Goal: Transaction & Acquisition: Download file/media

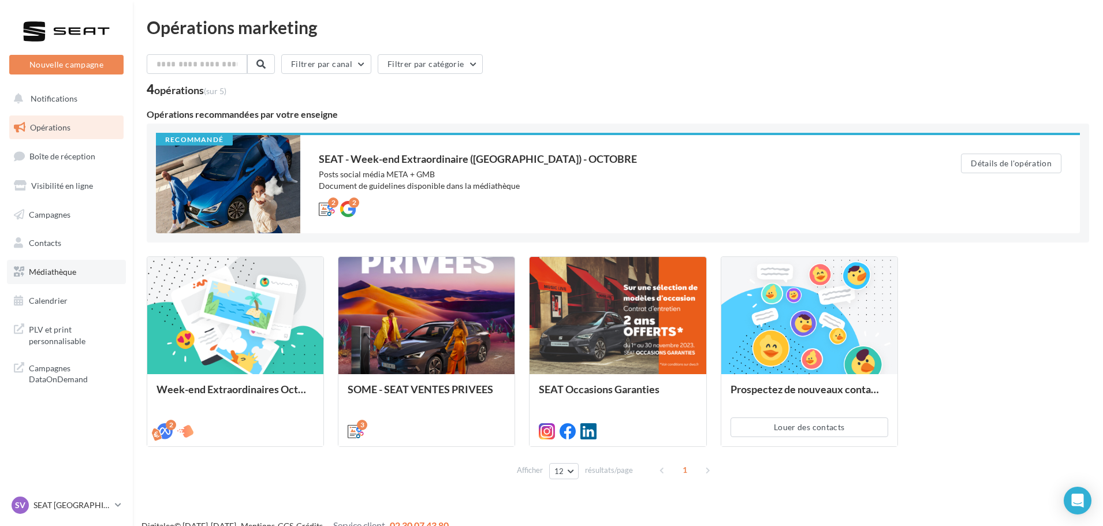
click at [70, 269] on span "Médiathèque" at bounding box center [52, 272] width 47 height 10
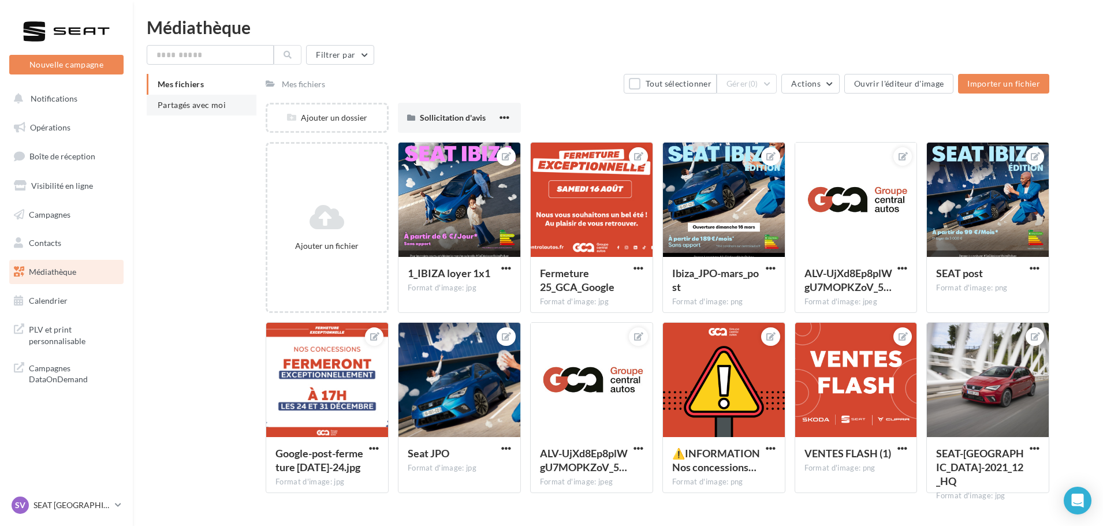
click at [204, 113] on li "Partagés avec moi" at bounding box center [202, 105] width 110 height 21
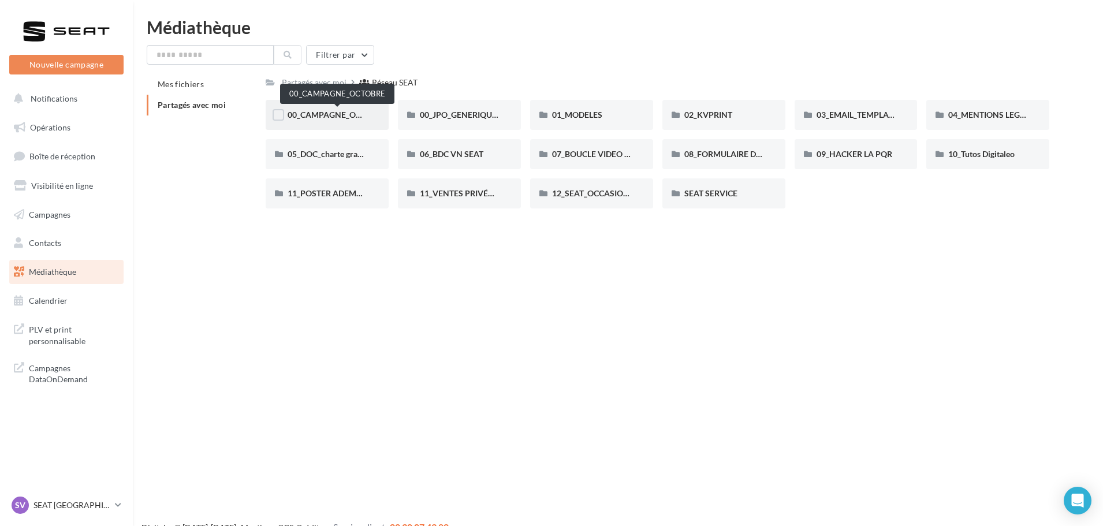
click at [326, 113] on span "00_CAMPAGNE_OCTOBRE" at bounding box center [337, 115] width 99 height 10
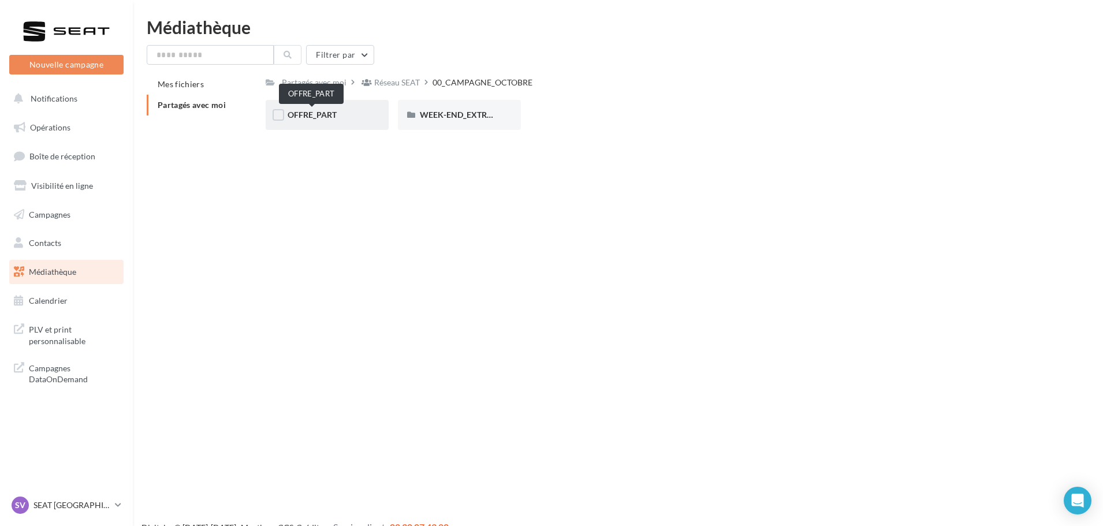
click at [315, 117] on span "OFFRE_PART" at bounding box center [312, 115] width 49 height 10
click at [429, 104] on div "WEEK-END_EXTRAORDINAIRE" at bounding box center [459, 115] width 123 height 30
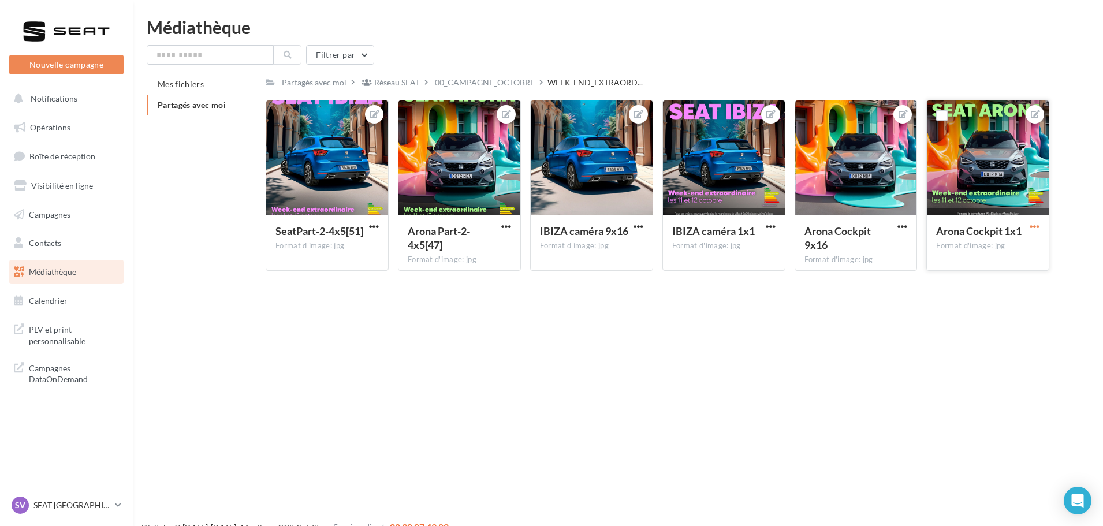
click at [1033, 222] on span "button" at bounding box center [1035, 227] width 10 height 10
click at [972, 248] on button "Ouvrir l'éditeur d'image" at bounding box center [981, 249] width 122 height 30
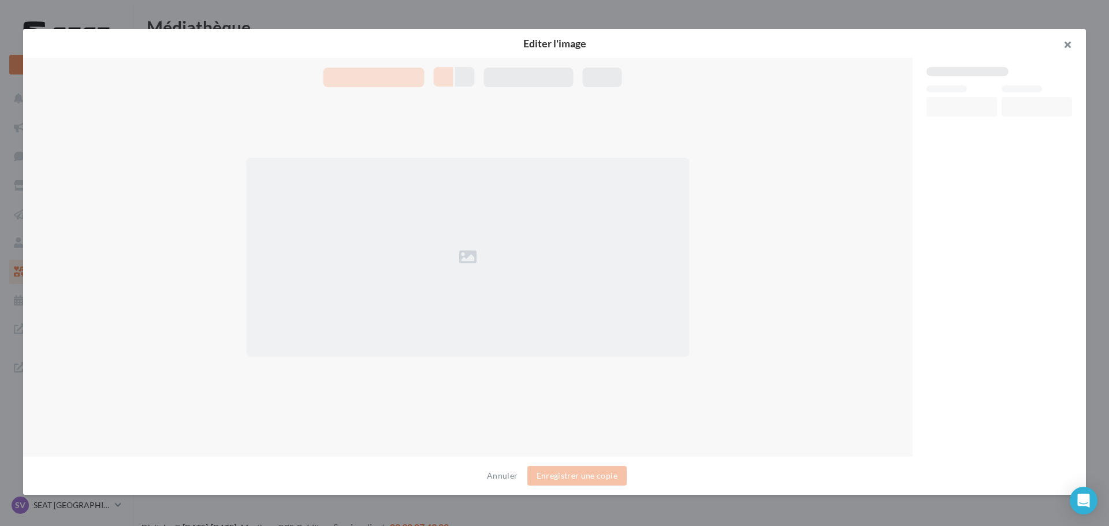
click at [1070, 47] on button "button" at bounding box center [1063, 46] width 46 height 35
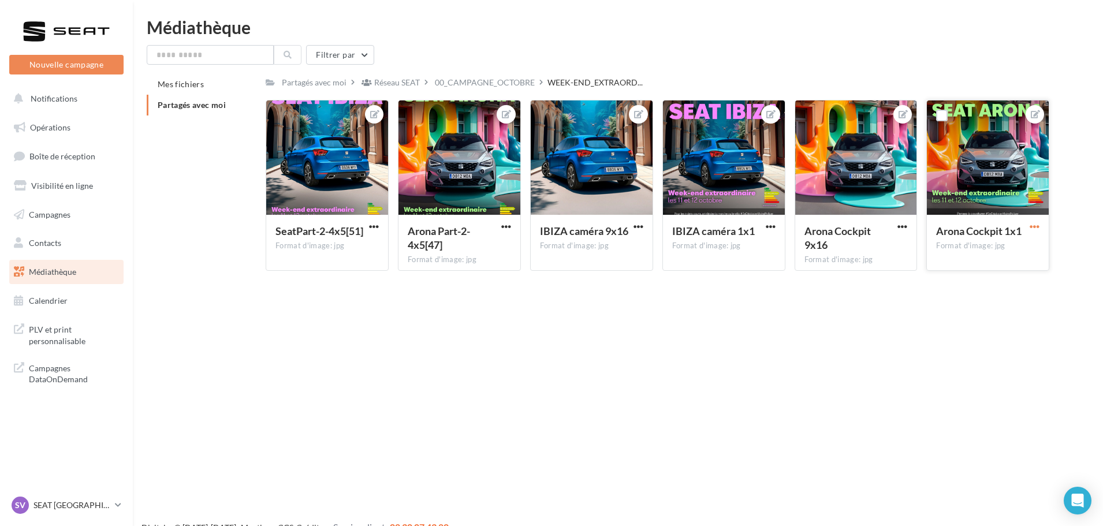
click at [1031, 228] on span "button" at bounding box center [1035, 227] width 10 height 10
click at [972, 287] on button "Télécharger" at bounding box center [981, 280] width 122 height 30
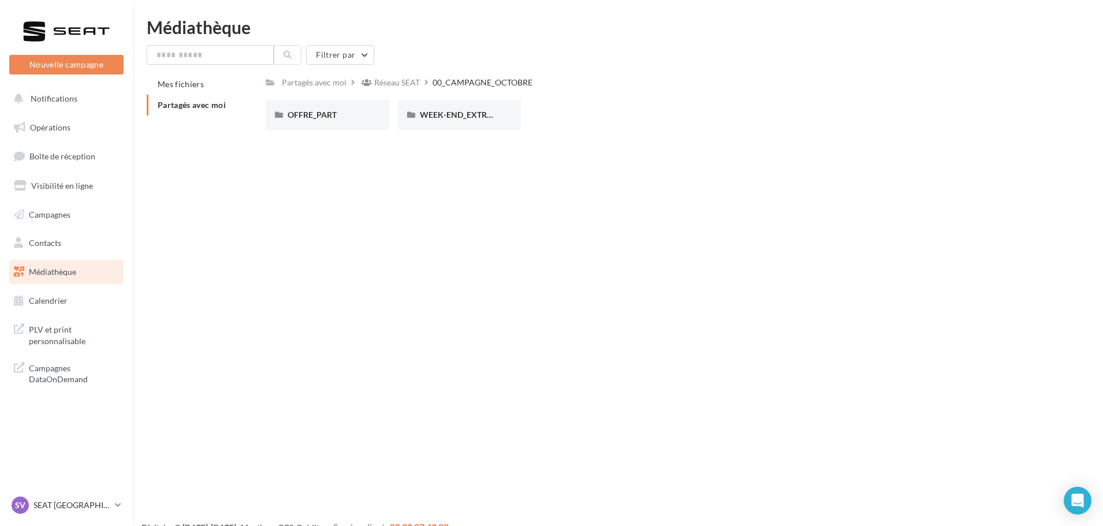
click at [323, 136] on div "OFFRE_PART OFFRE_PART WEEK-END_EXTRAORDINAIRE WEEK-END_EXTRAORDINAIRE" at bounding box center [662, 119] width 793 height 39
click at [323, 116] on span "OFFRE_PART" at bounding box center [312, 115] width 49 height 10
click at [326, 111] on div "ARONA" at bounding box center [327, 115] width 79 height 12
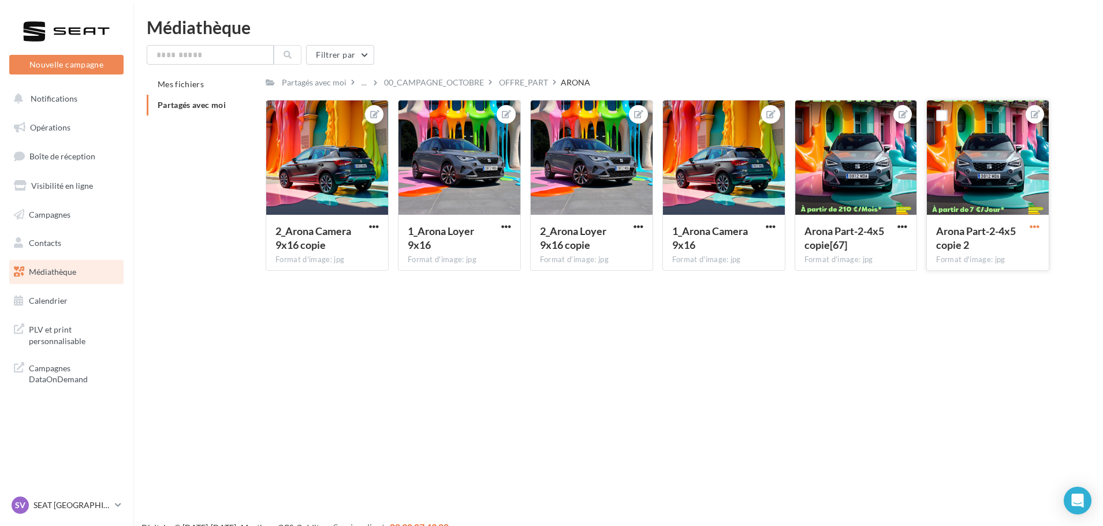
click at [1033, 224] on span "button" at bounding box center [1035, 227] width 10 height 10
drag, startPoint x: 964, startPoint y: 255, endPoint x: 872, endPoint y: 357, distance: 137.8
click at [872, 357] on div "Nouvelle campagne Nouvelle campagne Notifications Opérations Boîte de réception…" at bounding box center [551, 281] width 1103 height 526
click at [1033, 226] on span "button" at bounding box center [1035, 227] width 10 height 10
click at [978, 274] on button "Télécharger" at bounding box center [981, 280] width 122 height 30
